Goal: Transaction & Acquisition: Purchase product/service

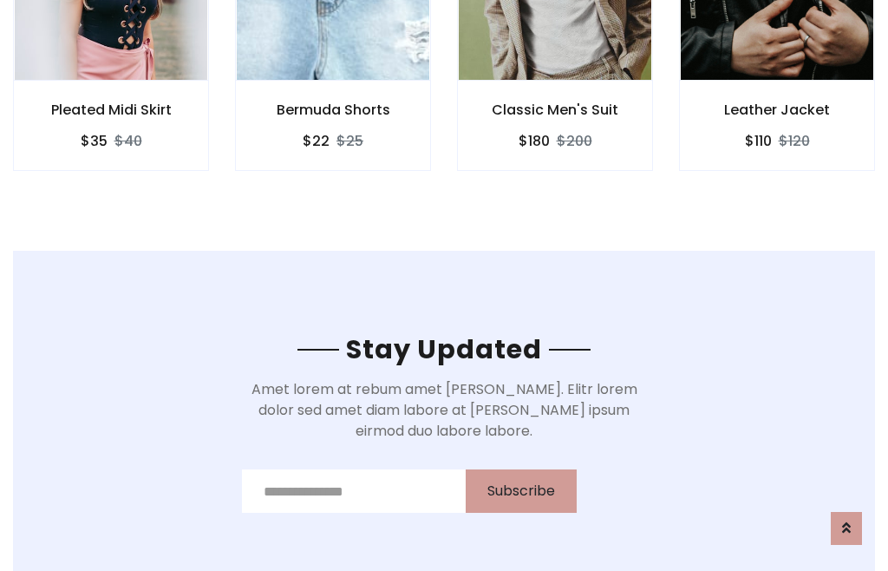
scroll to position [2612, 0]
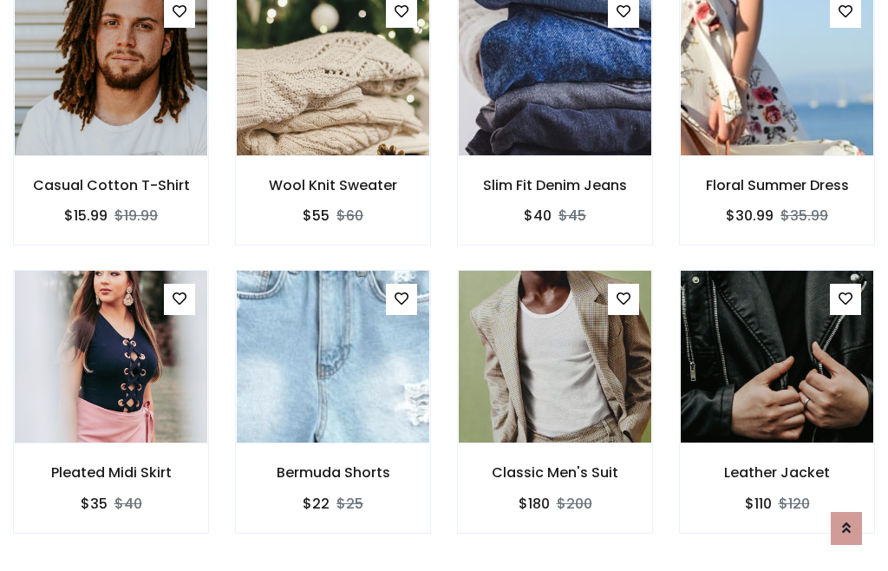
click at [444, 284] on div "Classic Men's Suit $180 $200" at bounding box center [555, 413] width 222 height 287
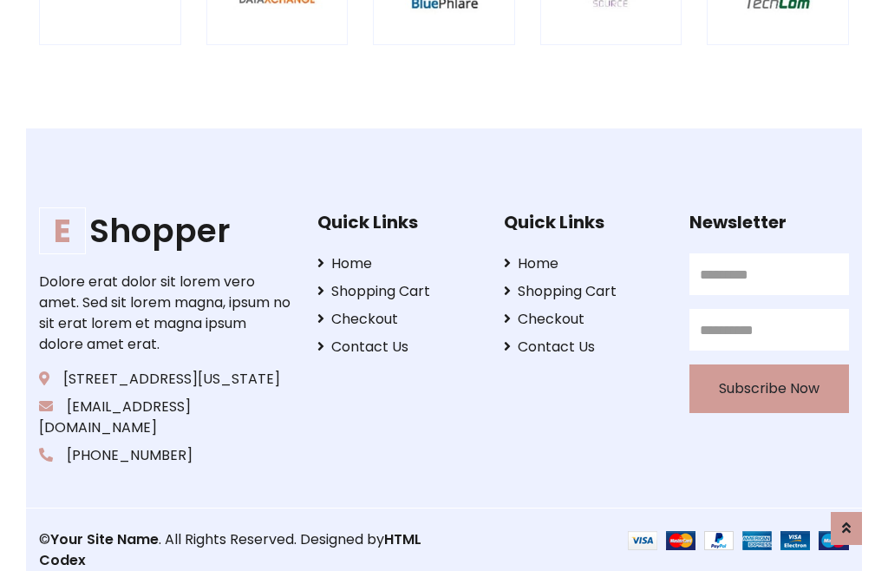
scroll to position [3302, 0]
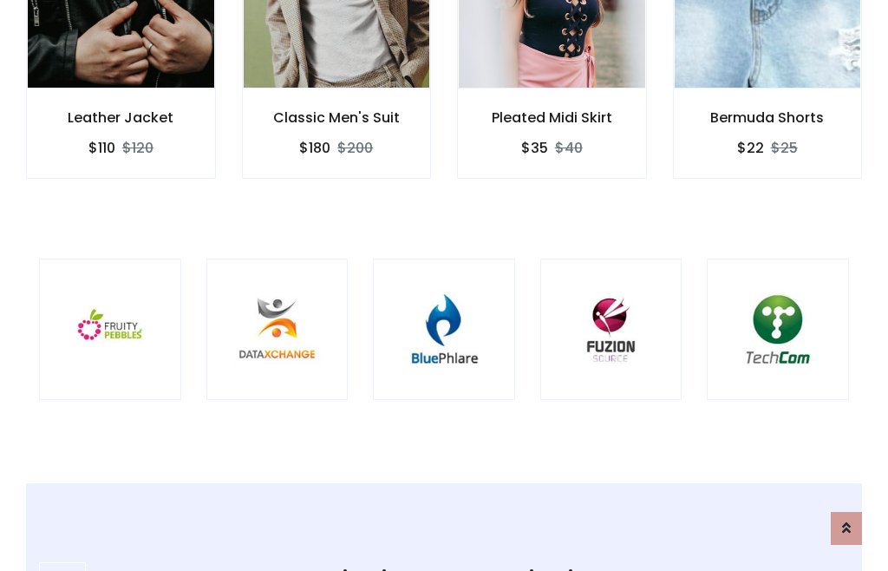
click at [444, 285] on img at bounding box center [444, 329] width 99 height 99
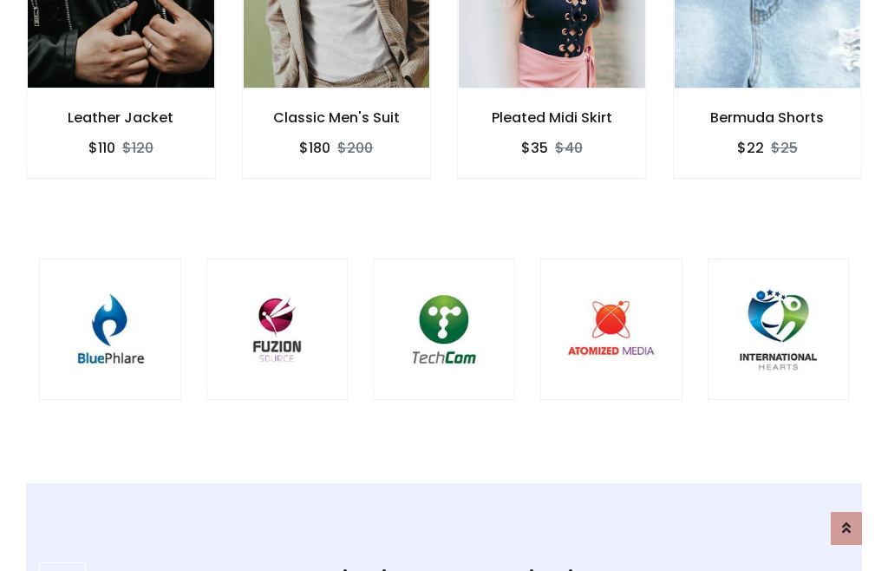
click at [444, 285] on img at bounding box center [444, 329] width 99 height 99
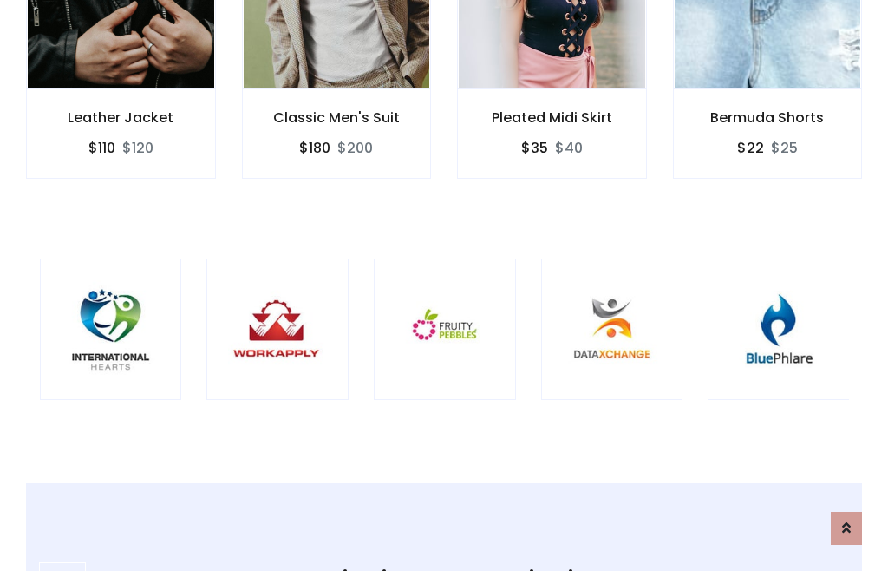
click at [444, 285] on img at bounding box center [445, 329] width 99 height 99
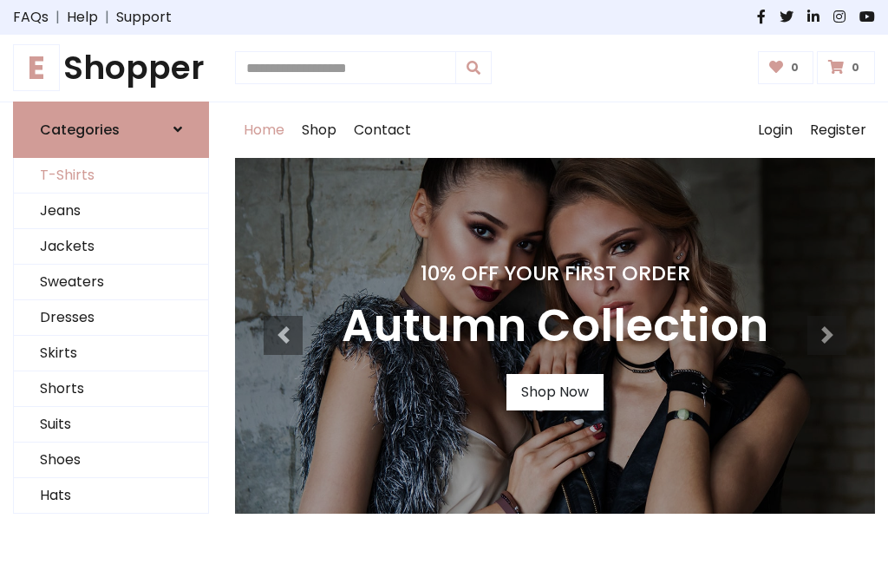
click at [111, 175] on link "T-Shirts" at bounding box center [111, 176] width 194 height 36
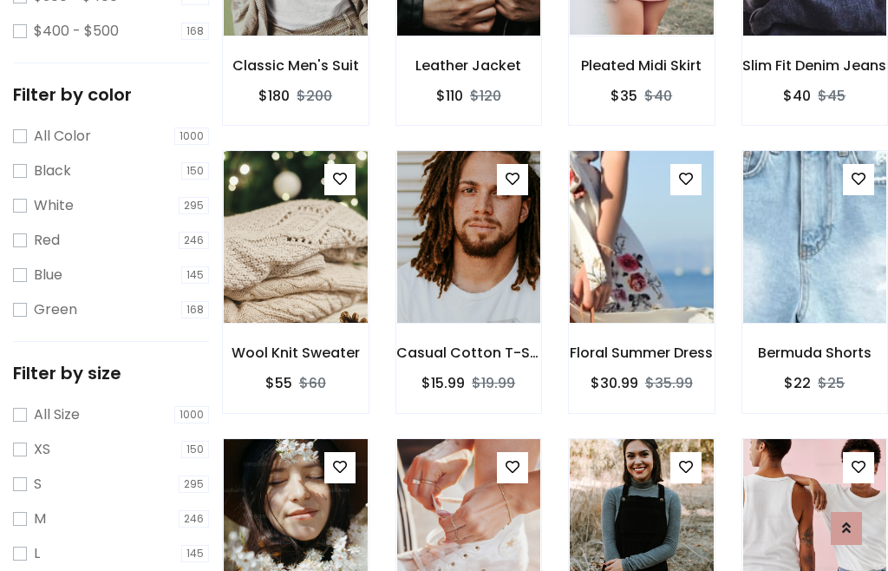
scroll to position [160, 0]
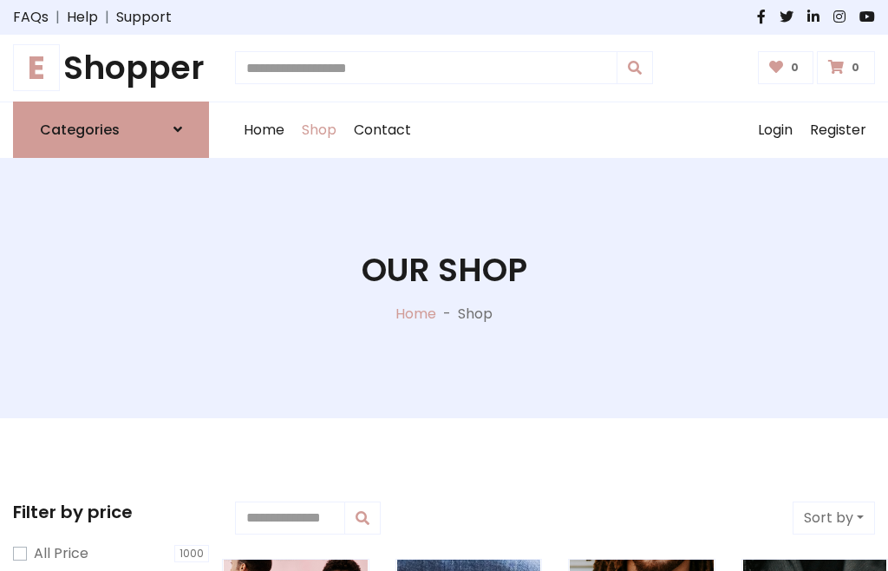
click at [111, 68] on h1 "E Shopper" at bounding box center [111, 68] width 196 height 39
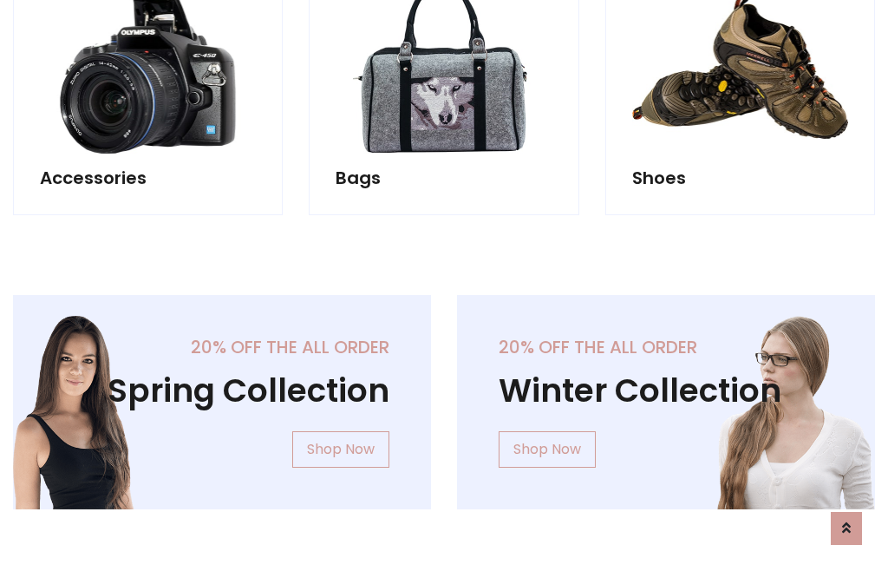
scroll to position [1685, 0]
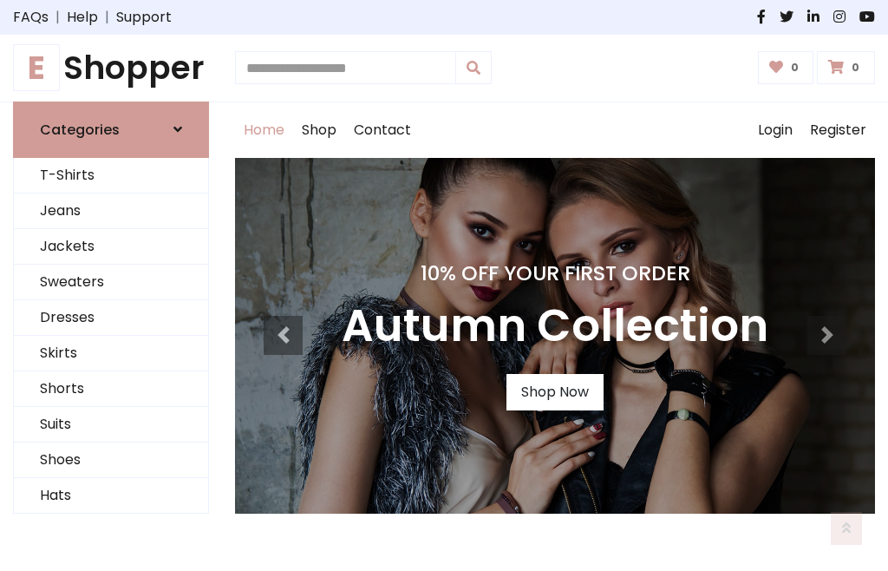
scroll to position [569, 0]
